Goal: Task Accomplishment & Management: Manage account settings

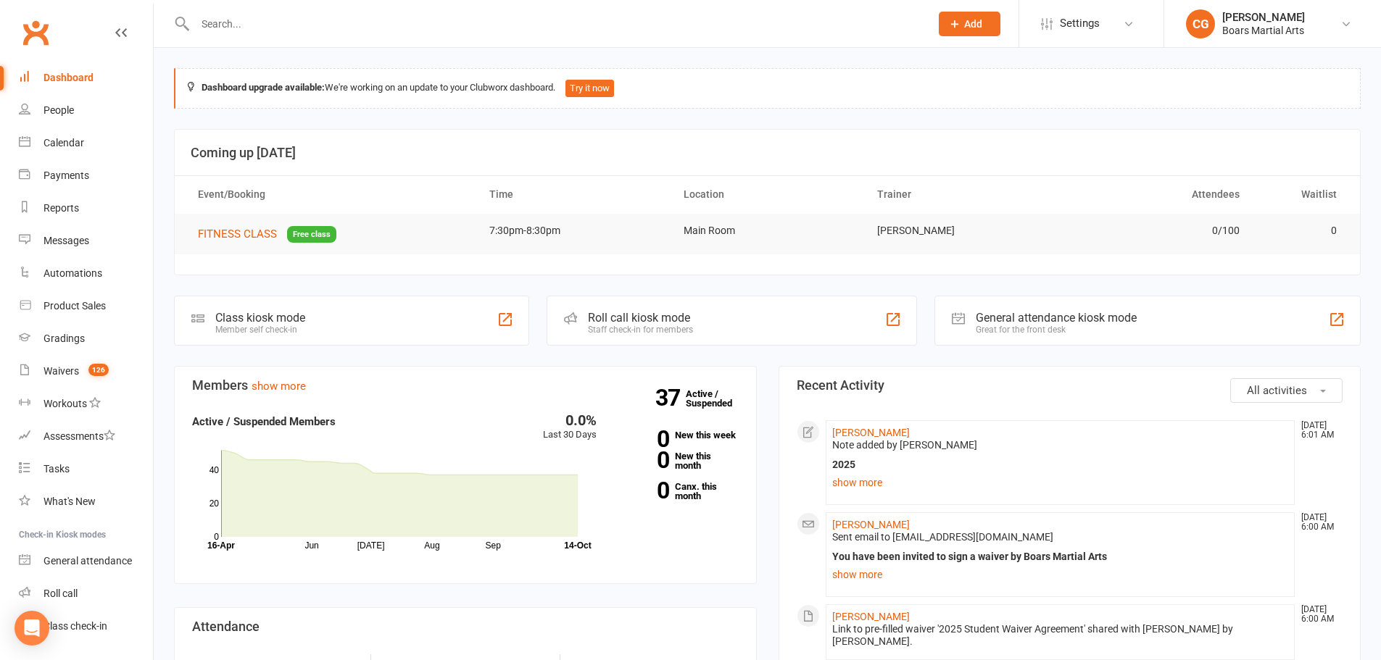
click at [970, 21] on span "Add" at bounding box center [973, 24] width 18 height 12
click at [365, 22] on input "text" at bounding box center [555, 24] width 729 height 20
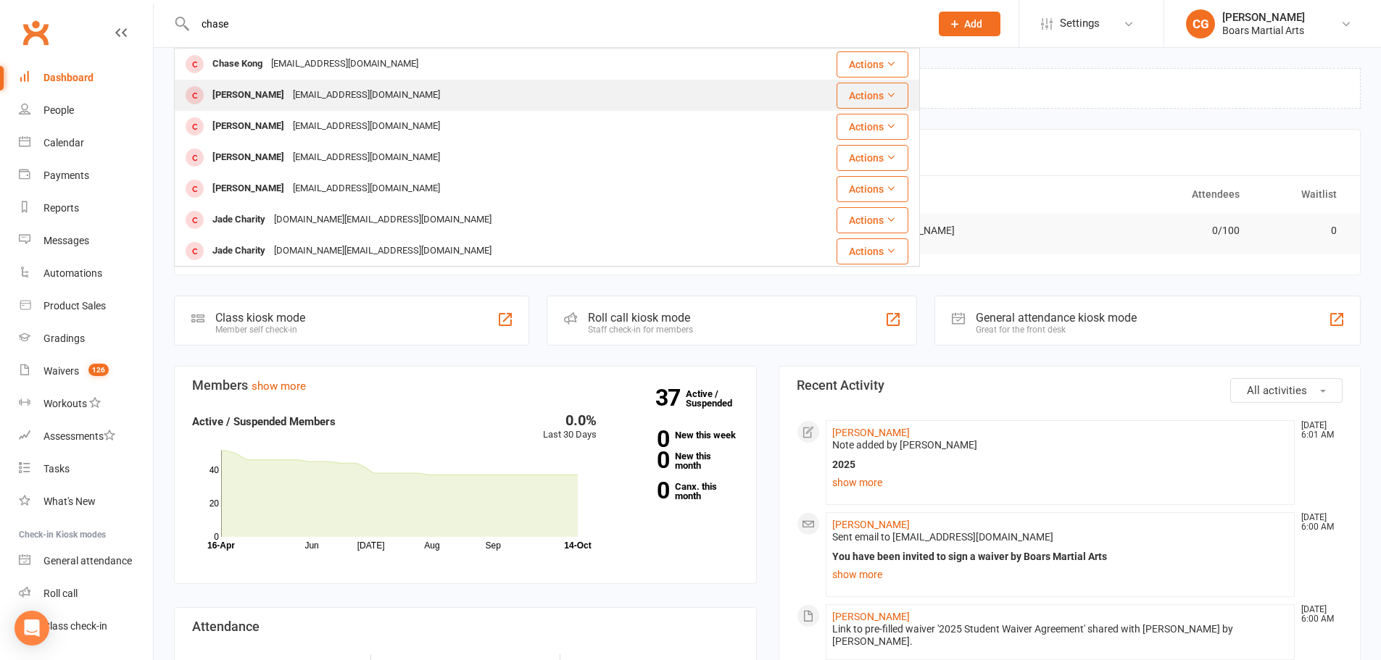
type input "chase"
click at [283, 84] on div "[PERSON_NAME] [EMAIL_ADDRESS][DOMAIN_NAME]" at bounding box center [484, 95] width 618 height 30
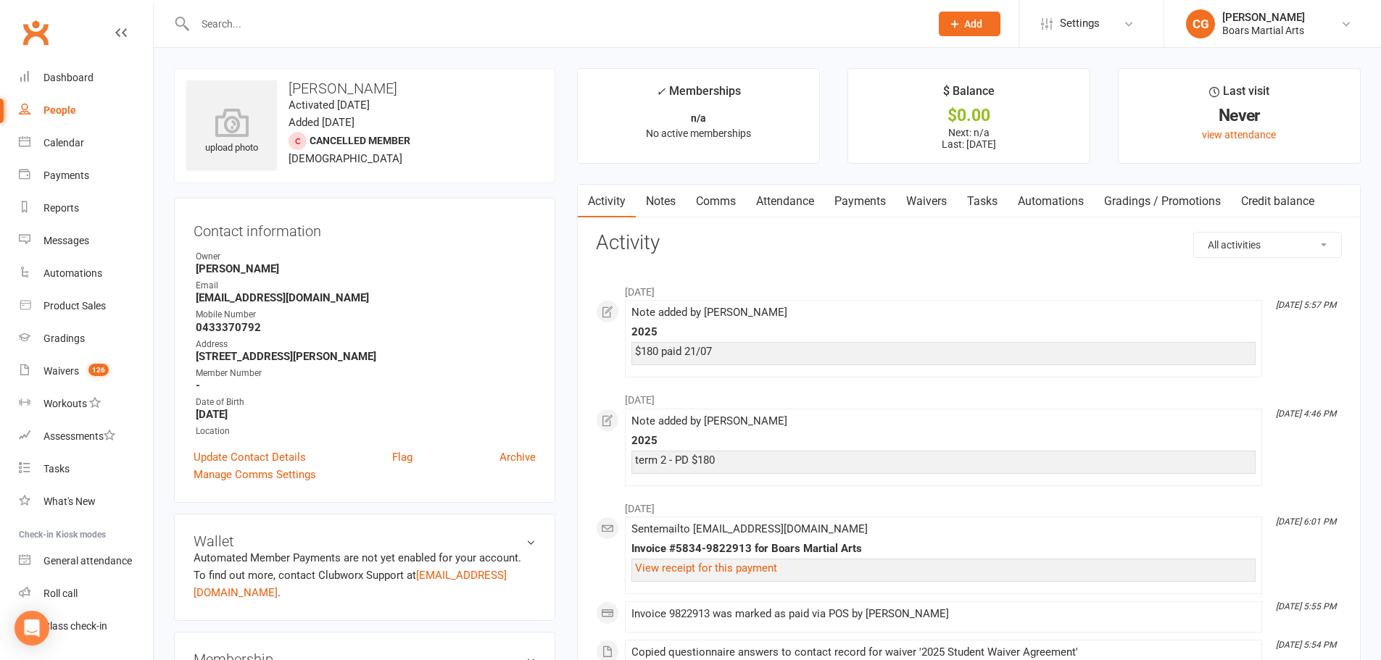
click at [642, 196] on link "Notes" at bounding box center [661, 201] width 50 height 33
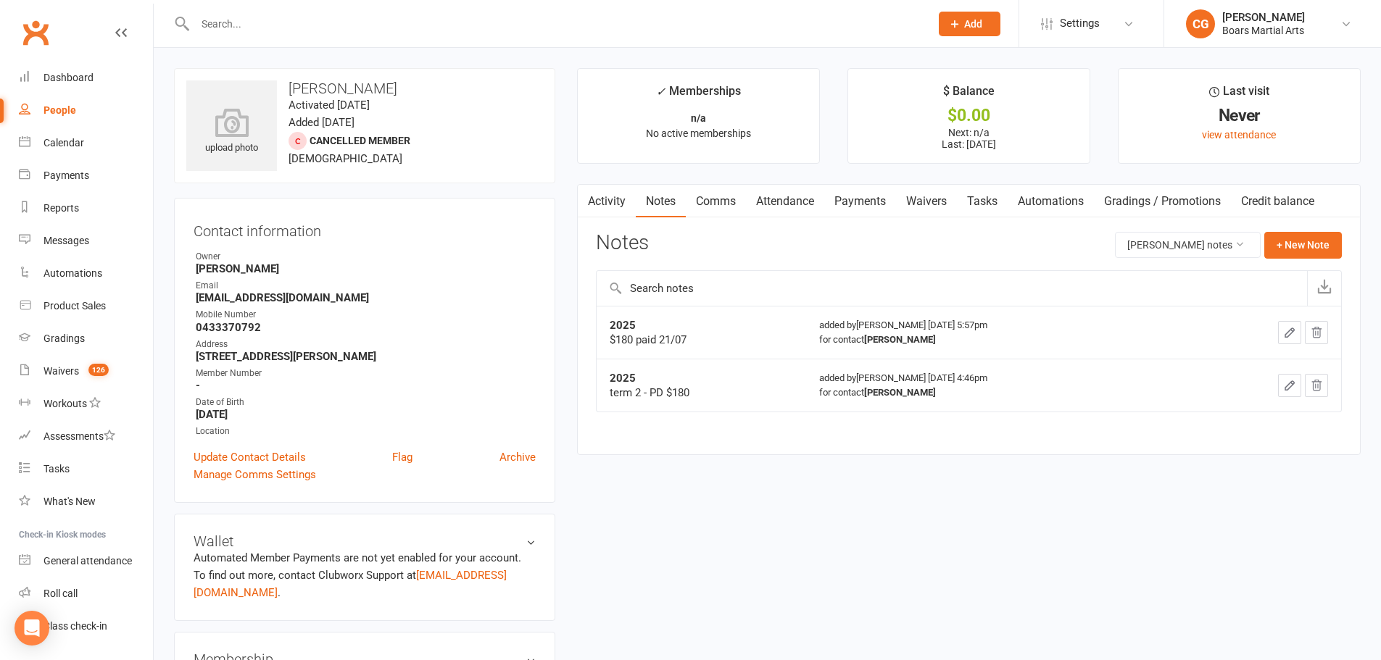
click at [1287, 336] on icon "button" at bounding box center [1289, 332] width 13 height 13
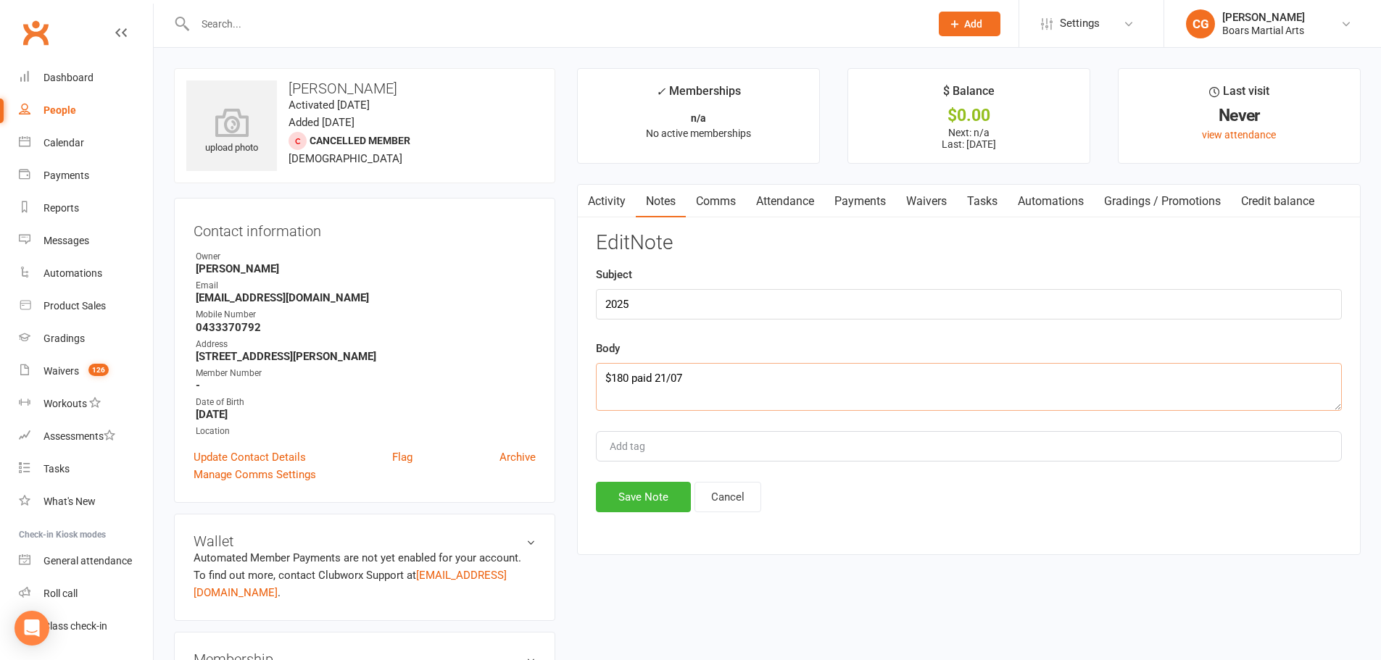
click at [598, 375] on textarea "$180 paid 21/07" at bounding box center [969, 387] width 746 height 48
click at [599, 375] on textarea "$180 paid 21/07" at bounding box center [969, 387] width 746 height 48
drag, startPoint x: 689, startPoint y: 376, endPoint x: 658, endPoint y: 379, distance: 30.6
click at [658, 379] on textarea "T4 - PAID $180 $180 paid 21/07" at bounding box center [969, 387] width 746 height 48
drag, startPoint x: 865, startPoint y: 373, endPoint x: 517, endPoint y: 353, distance: 348.5
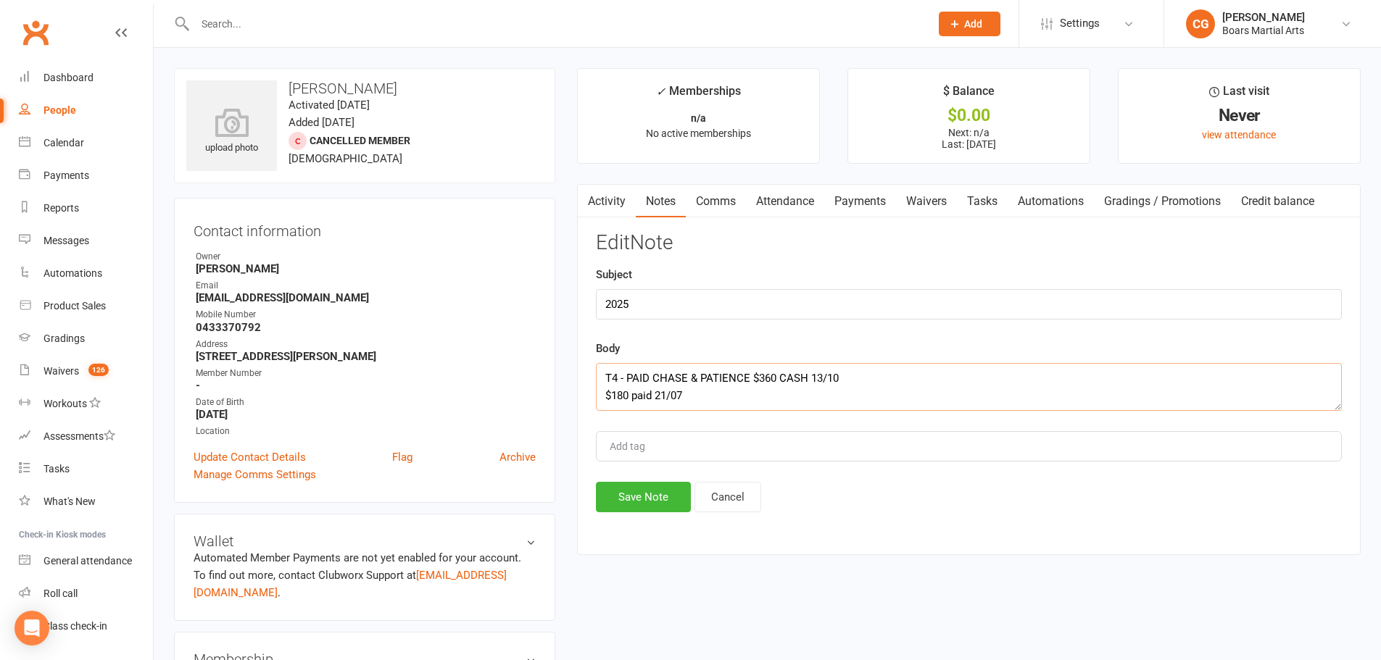
type textarea "T4 - PAID CHASE & PATIENCE $360 CASH 13/10 $180 paid 21/07"
click at [637, 491] on button "Save Note" at bounding box center [643, 497] width 95 height 30
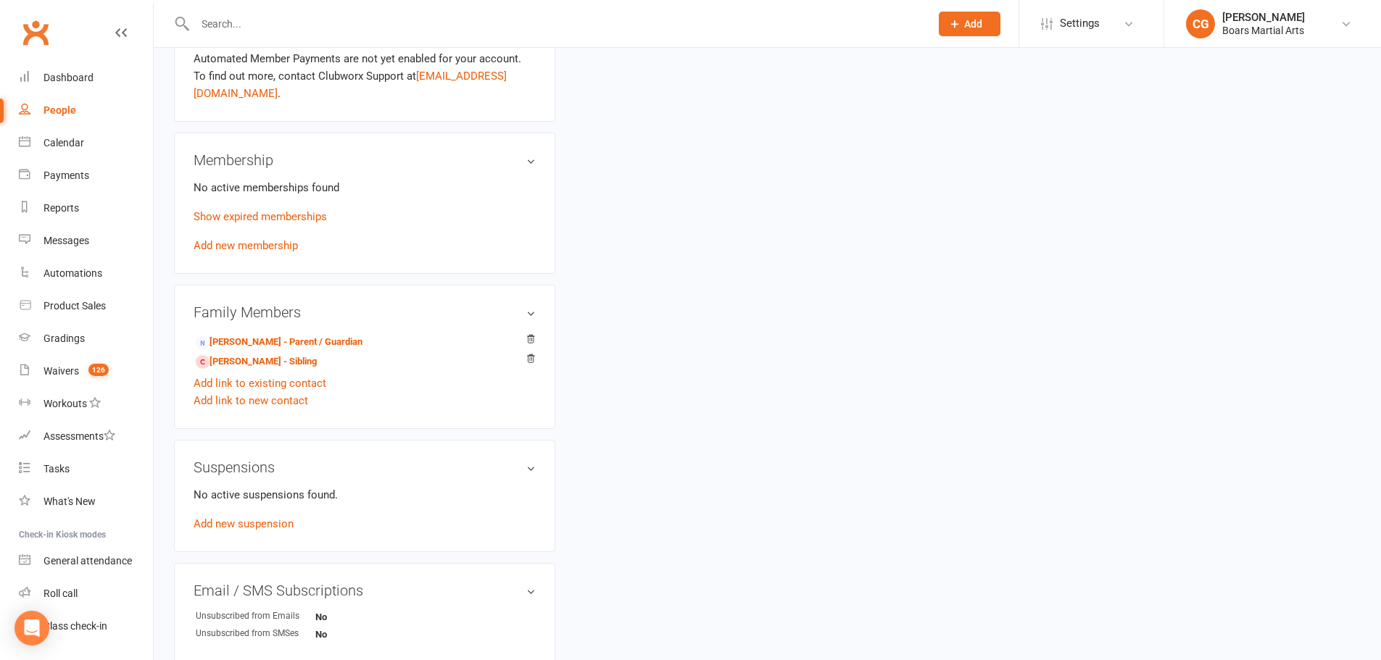
scroll to position [507, 0]
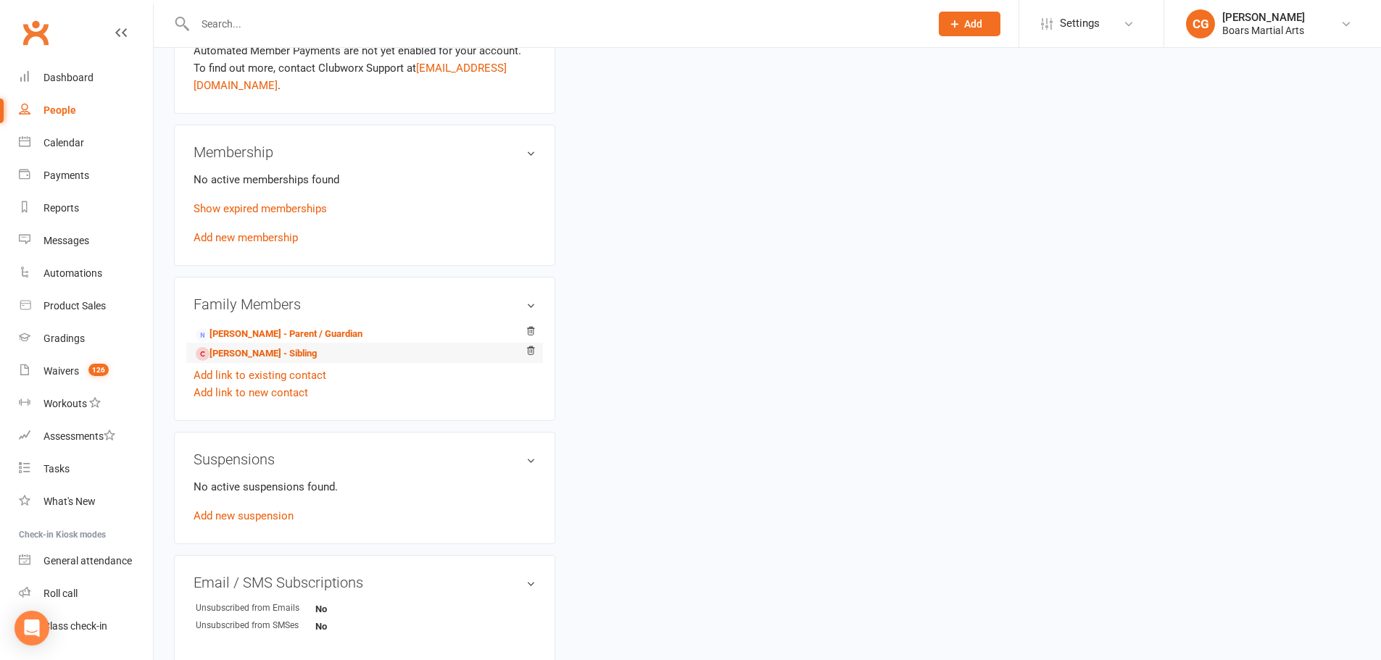
click at [280, 343] on li "[PERSON_NAME] - Sibling" at bounding box center [365, 353] width 342 height 20
click at [279, 346] on link "[PERSON_NAME] - Sibling" at bounding box center [256, 353] width 121 height 15
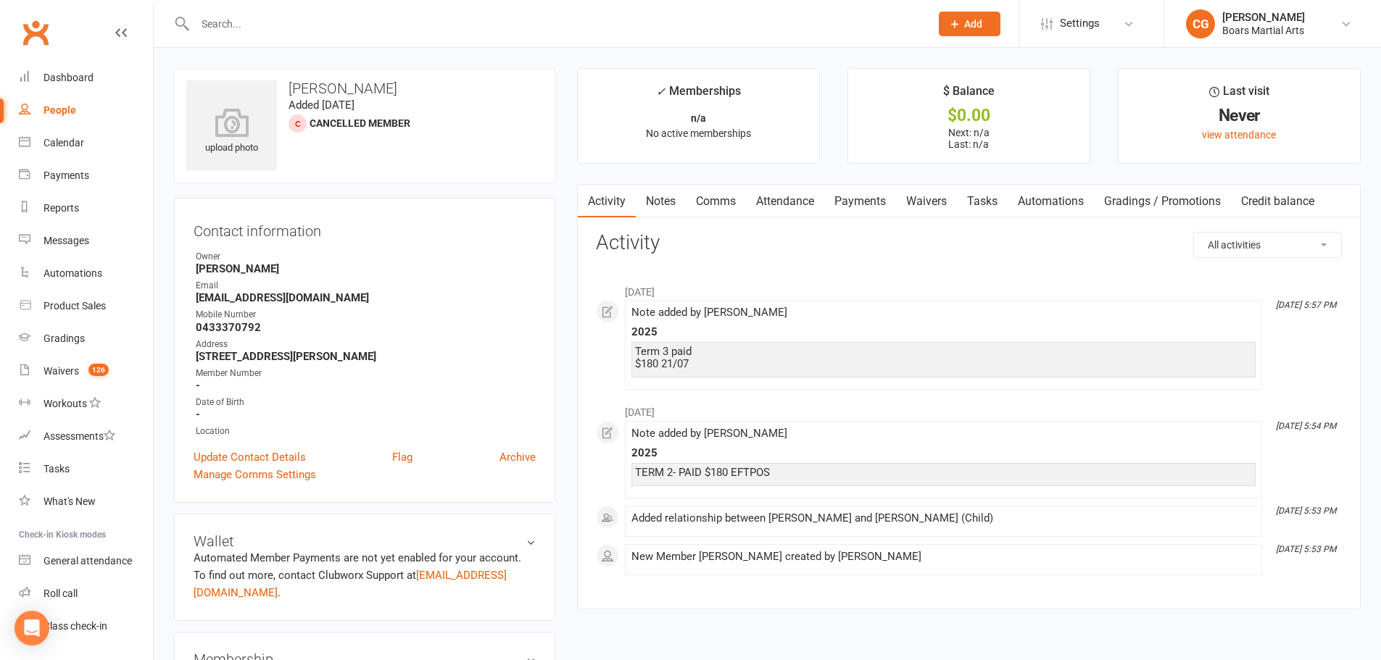
click at [648, 199] on link "Notes" at bounding box center [661, 201] width 50 height 33
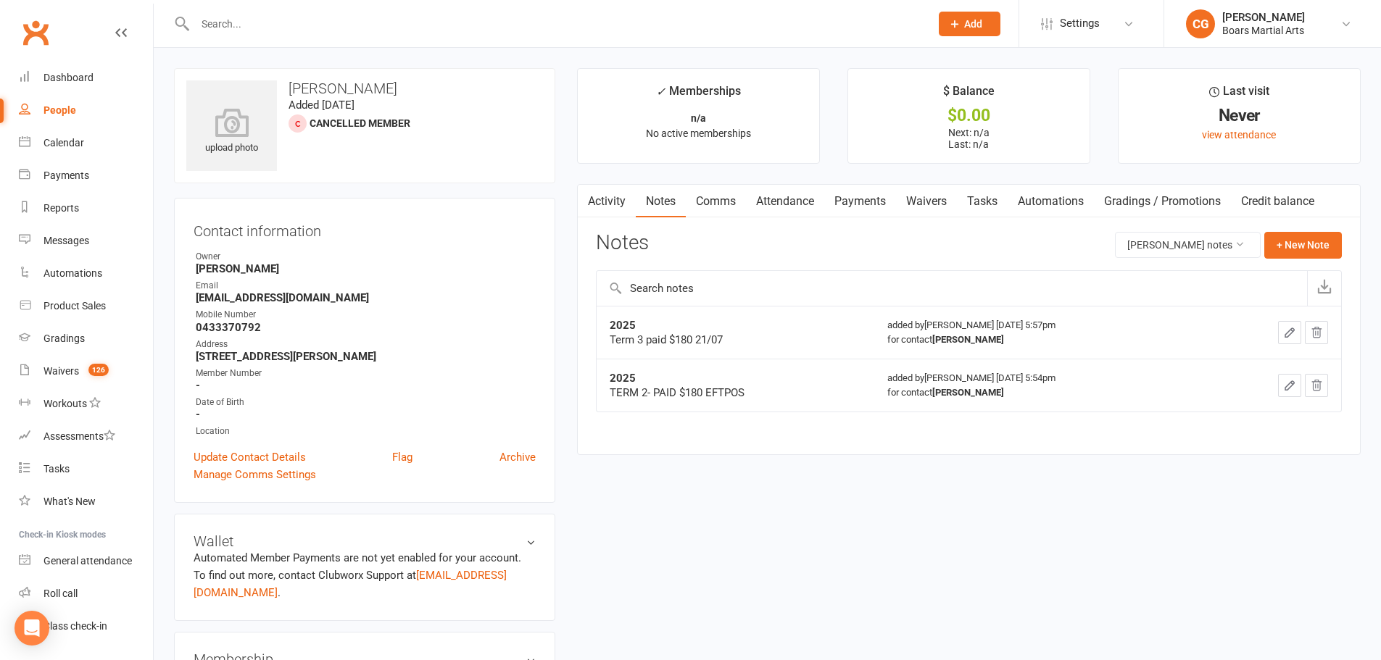
click at [1286, 329] on icon "button" at bounding box center [1289, 332] width 13 height 13
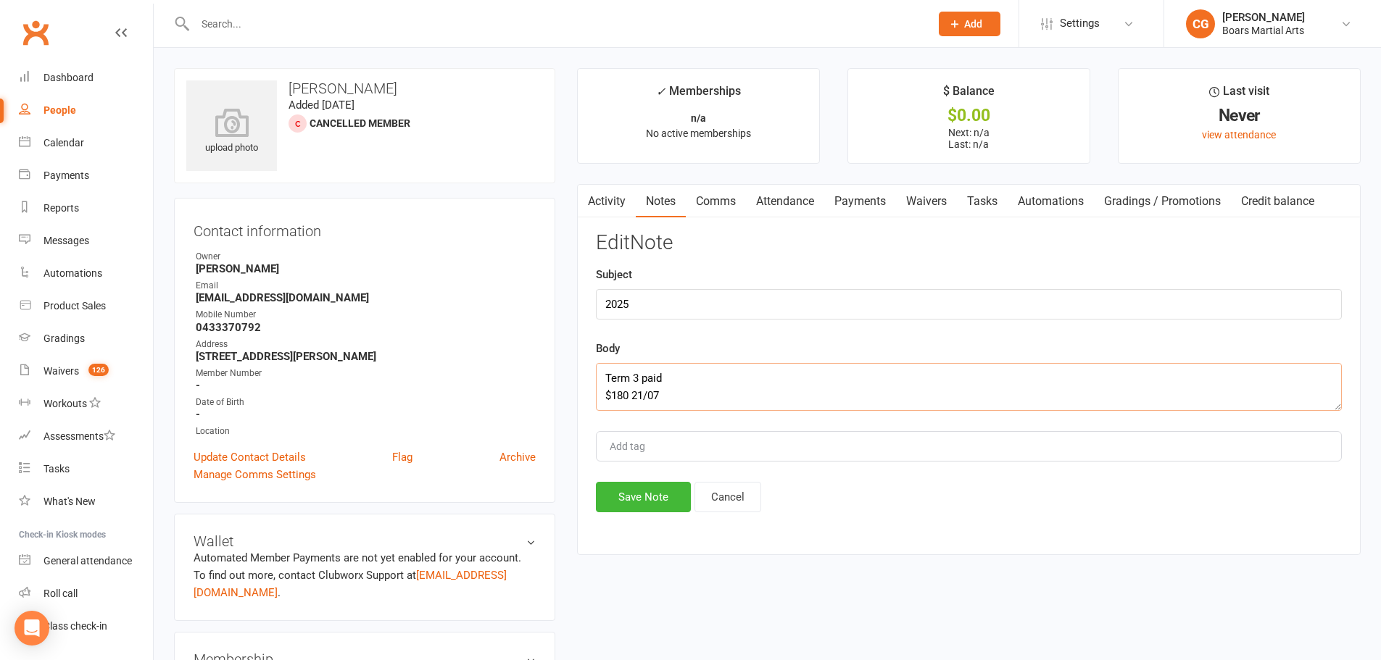
click at [606, 376] on textarea "Term 3 paid $180 21/07" at bounding box center [969, 387] width 746 height 48
click at [606, 378] on textarea "Term 3 paid $180 21/07" at bounding box center [969, 387] width 746 height 48
paste textarea "T4 - PAID CHASE & PATIENCE $360 CASH 13/10"
type textarea "T4 - PAID CHASE & PATIENCE $360 CASH 13/10 Term 3 paid $180 21/07"
click at [650, 481] on div "Edit Note Subject 2025 Body T4 - PAID CHASE & PATIENCE $360 CASH 13/10 Term 3 p…" at bounding box center [969, 372] width 746 height 281
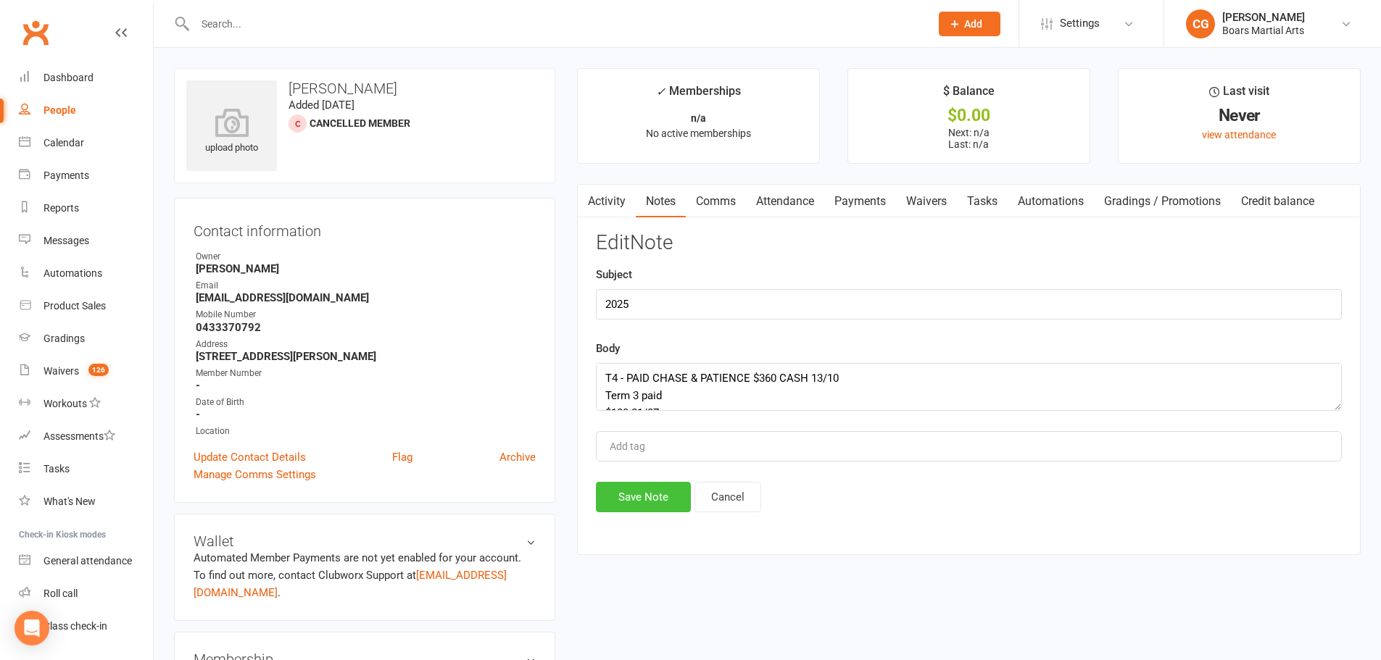
click at [647, 495] on button "Save Note" at bounding box center [643, 497] width 95 height 30
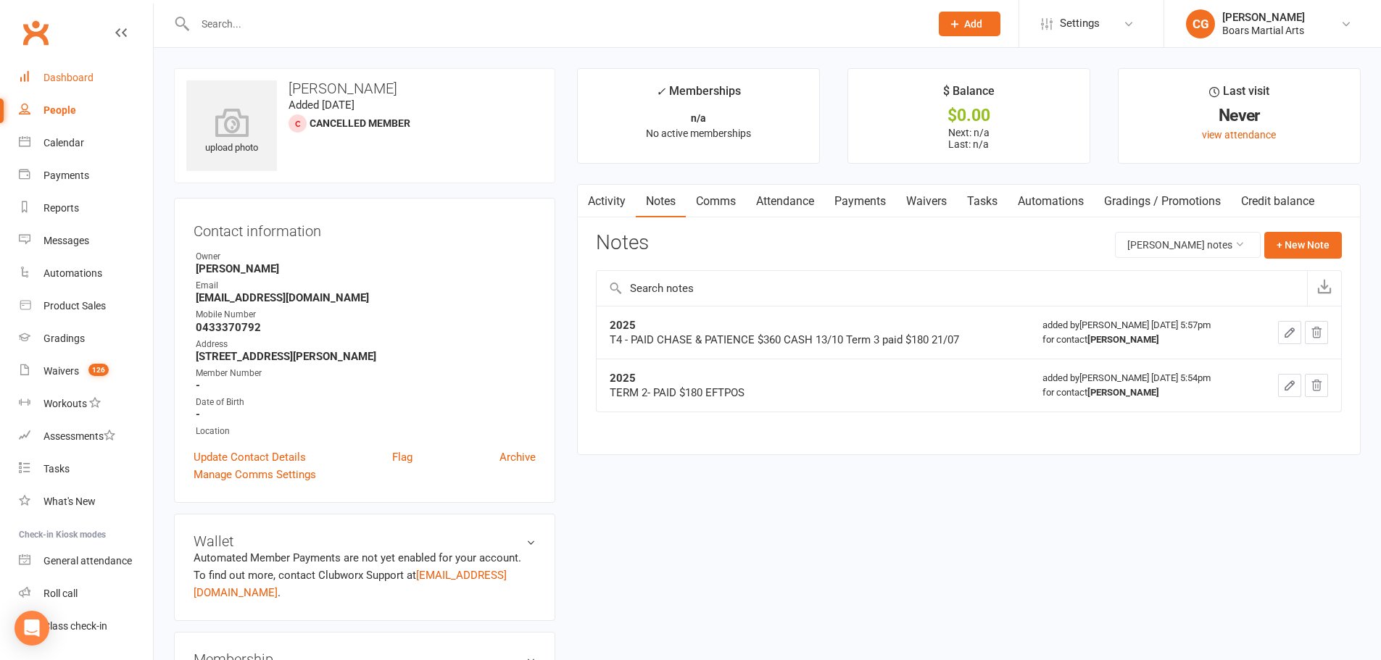
click at [86, 81] on div "Dashboard" at bounding box center [68, 78] width 50 height 12
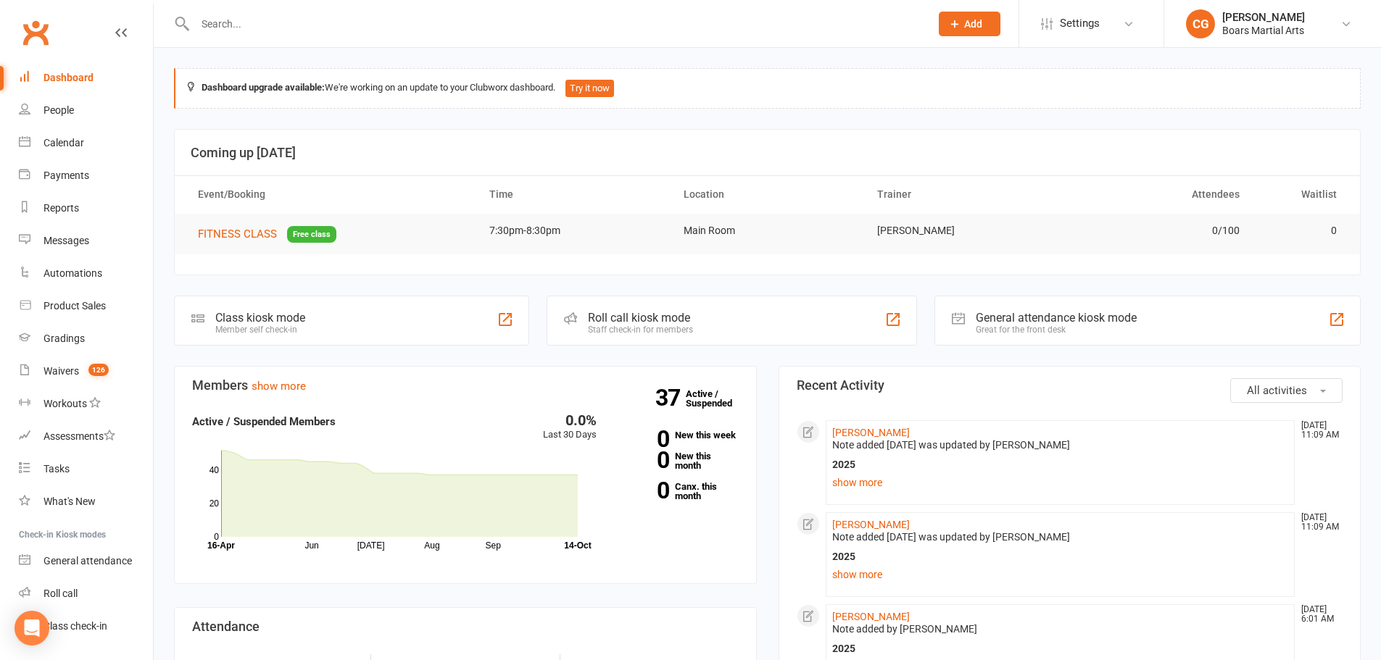
click at [230, 18] on input "text" at bounding box center [555, 24] width 729 height 20
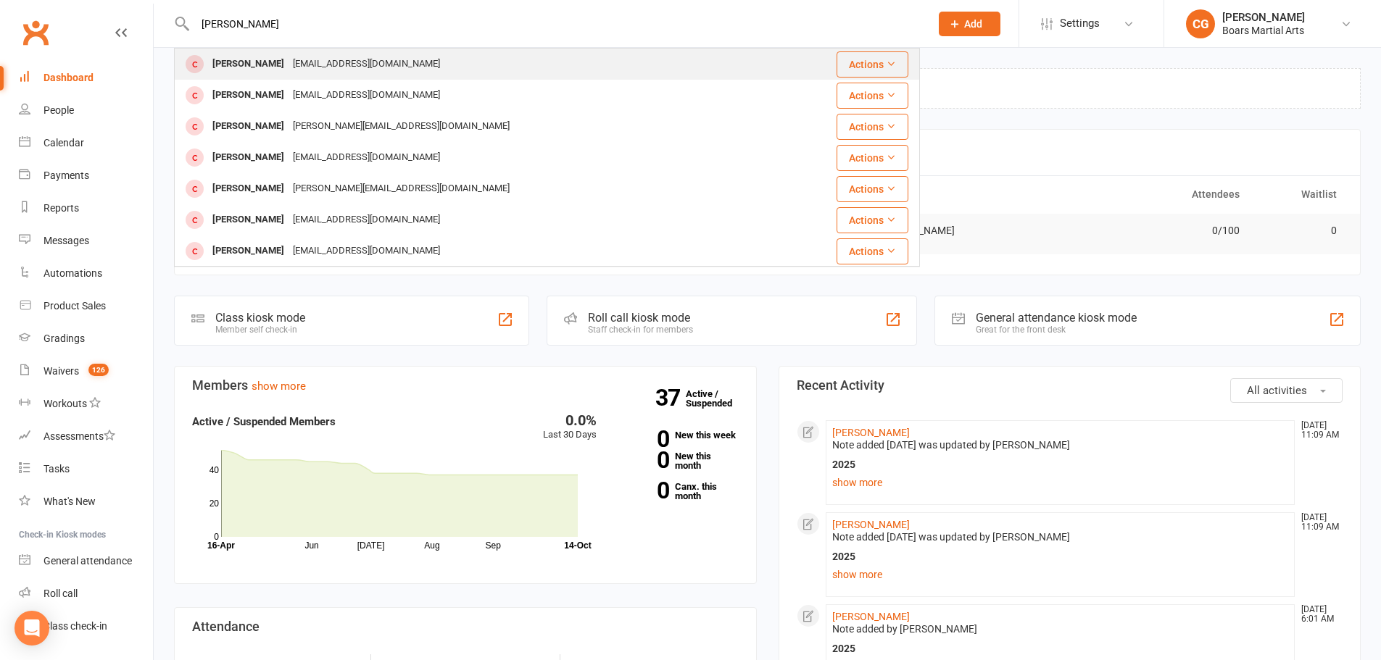
type input "[PERSON_NAME]"
click at [228, 51] on div "[PERSON_NAME] [EMAIL_ADDRESS][DOMAIN_NAME]" at bounding box center [484, 64] width 618 height 30
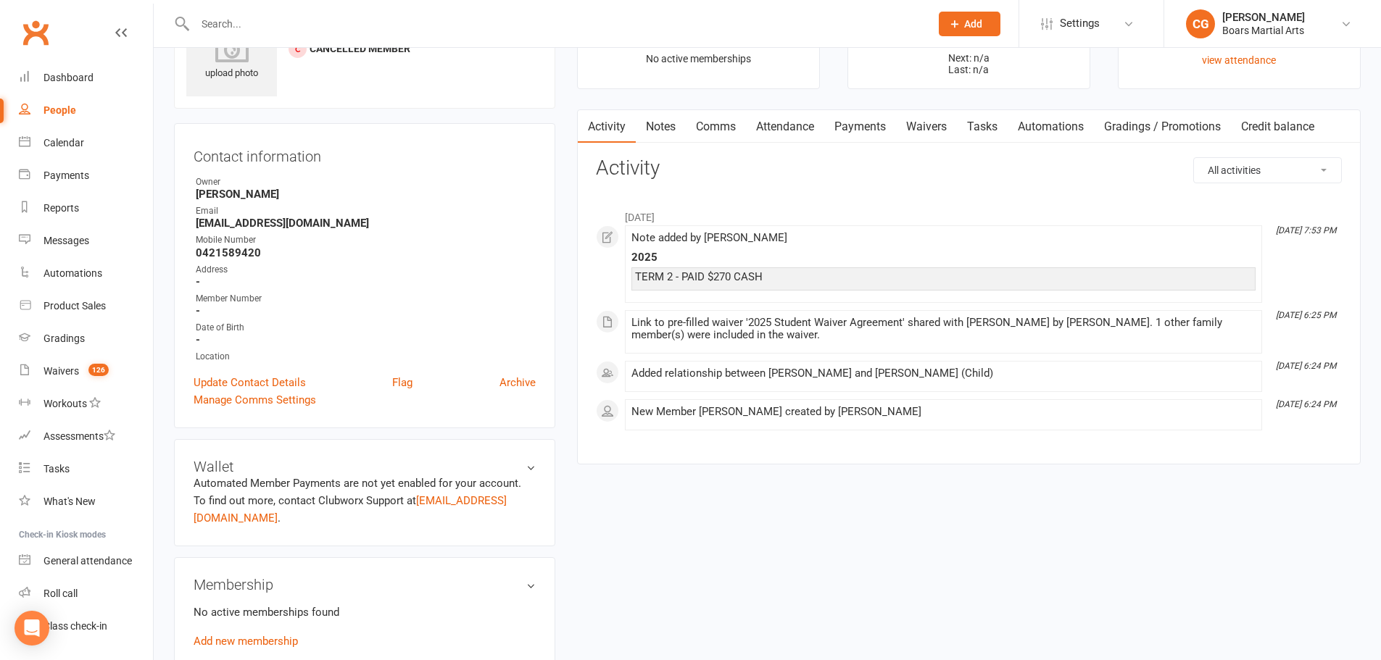
scroll to position [435, 0]
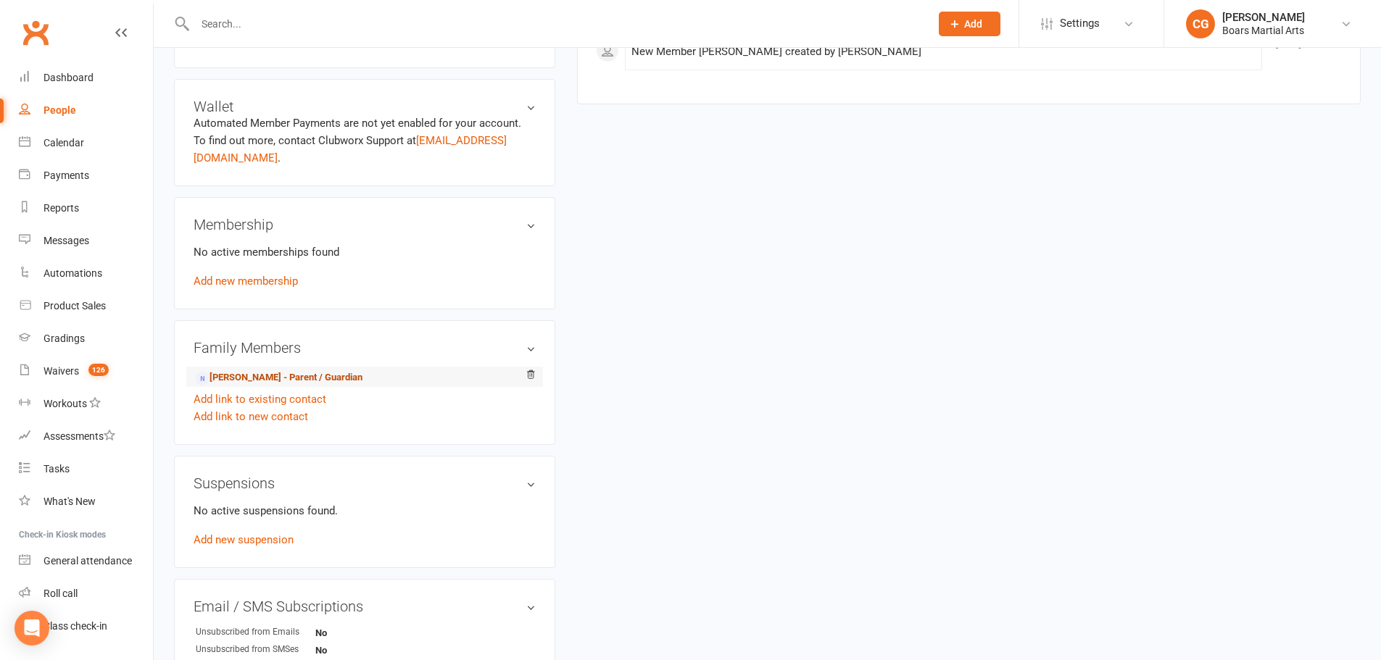
click at [319, 370] on link "[PERSON_NAME] - Parent / Guardian" at bounding box center [279, 377] width 167 height 15
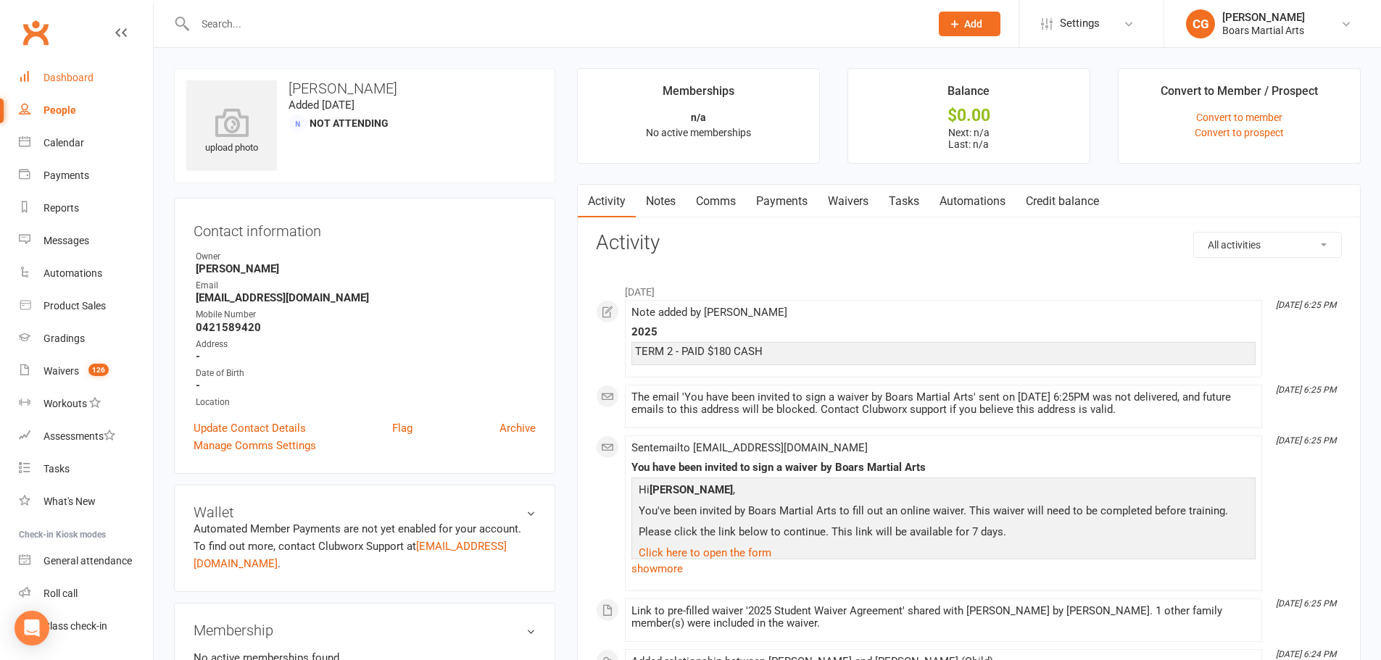
click at [71, 70] on link "Dashboard" at bounding box center [86, 78] width 134 height 33
